Goal: Task Accomplishment & Management: Use online tool/utility

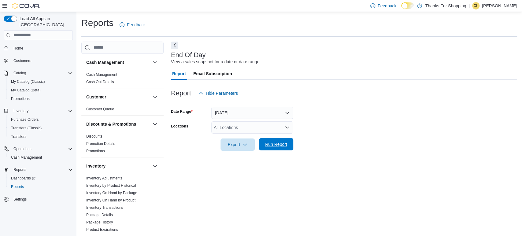
click at [275, 146] on span "Run Report" at bounding box center [276, 144] width 22 height 6
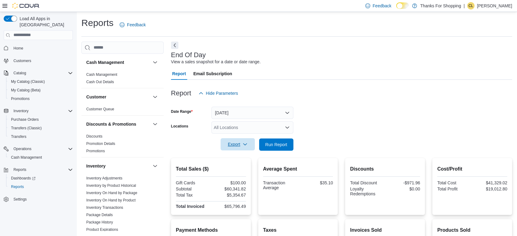
click at [243, 143] on icon "button" at bounding box center [245, 144] width 5 height 5
click at [242, 166] on button "Export to Pdf" at bounding box center [238, 169] width 35 height 12
click at [265, 125] on div "All Locations" at bounding box center [252, 127] width 82 height 12
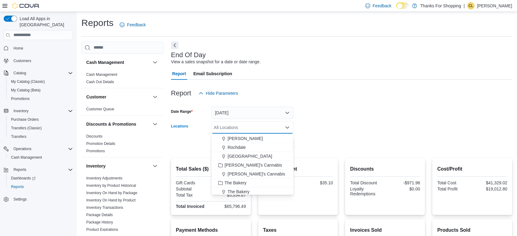
scroll to position [138, 0]
click at [236, 170] on span "[PERSON_NAME]'s Cannabis" at bounding box center [257, 168] width 58 height 6
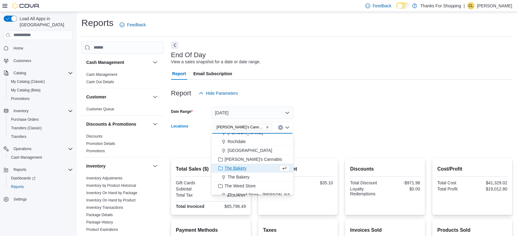
click at [344, 104] on div at bounding box center [341, 102] width 341 height 7
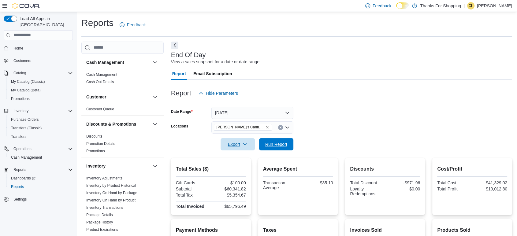
click at [271, 143] on span "Run Report" at bounding box center [276, 144] width 22 height 6
click at [239, 141] on span "Export" at bounding box center [237, 144] width 27 height 12
click at [238, 169] on span "Export to Pdf" at bounding box center [239, 169] width 28 height 5
